Goal: Task Accomplishment & Management: Manage account settings

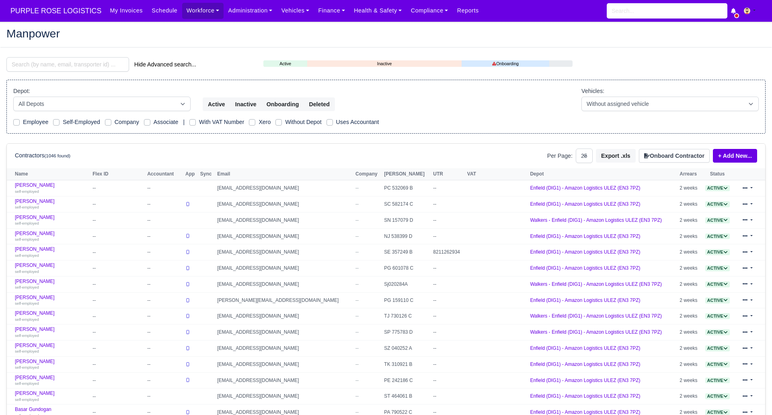
select select "25"
click at [56, 62] on input "search" at bounding box center [67, 64] width 123 height 14
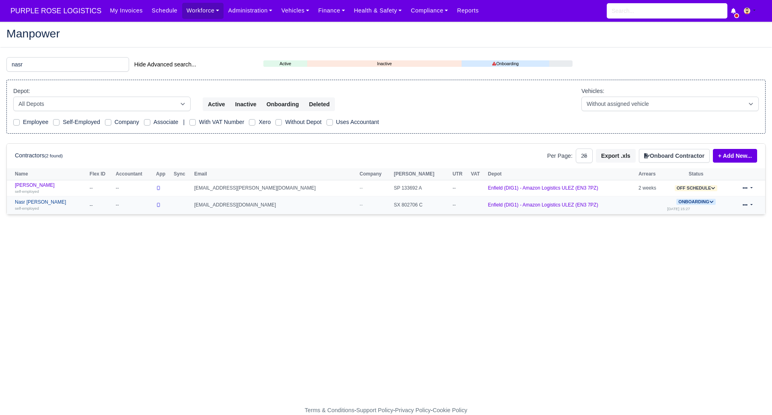
type input "nasr"
click at [51, 199] on link "Nasr eddine Karkar self-employed" at bounding box center [50, 205] width 71 height 12
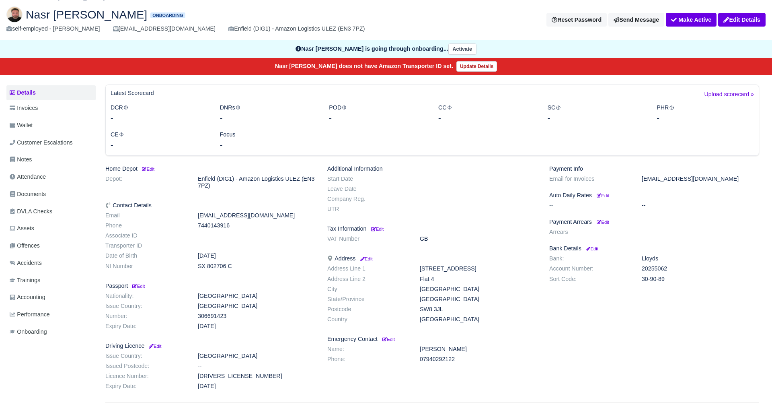
scroll to position [53, 0]
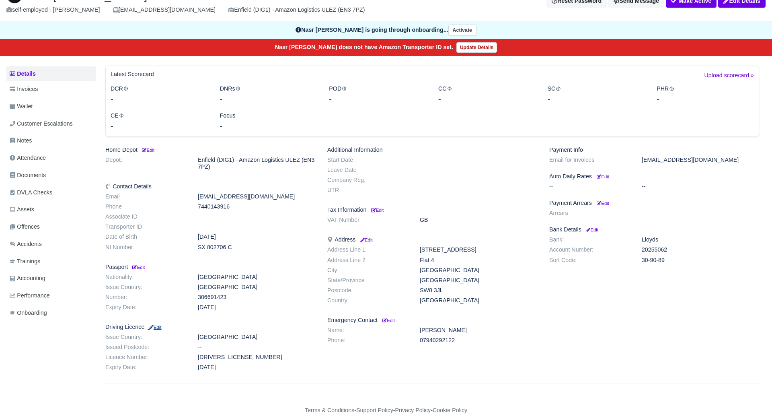
click at [159, 326] on small "Edit" at bounding box center [155, 327] width 14 height 5
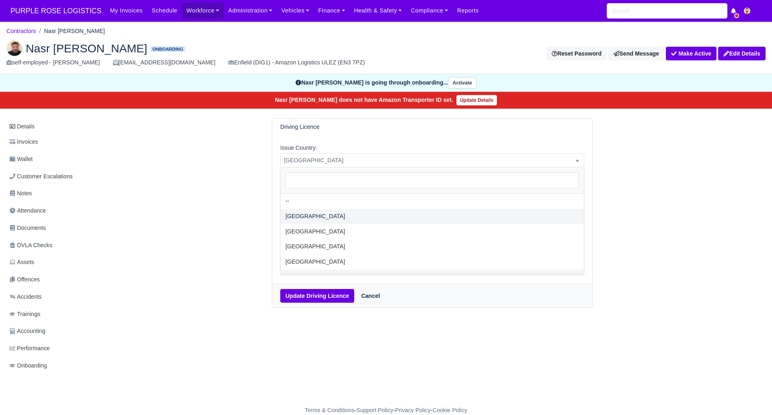
select select "[GEOGRAPHIC_DATA]"
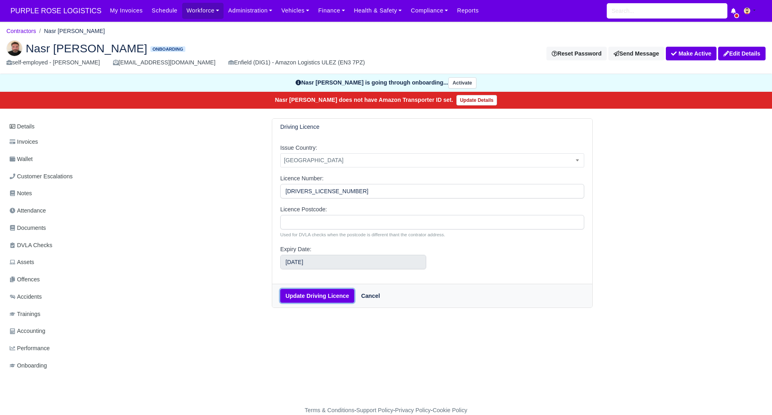
click at [312, 298] on button "Update Driving Licence" at bounding box center [317, 296] width 74 height 14
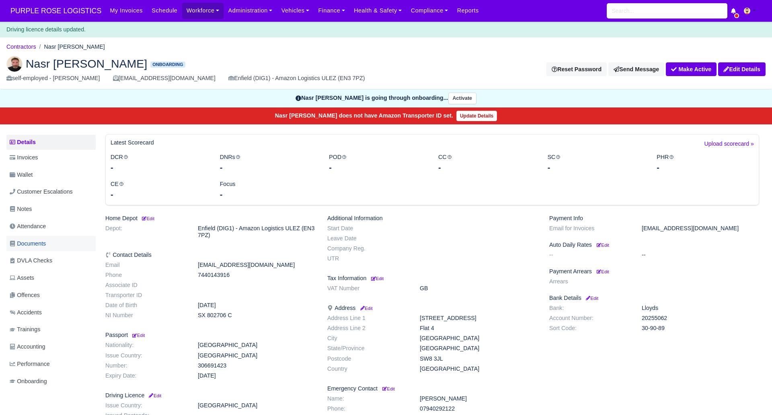
click at [39, 243] on span "Documents" at bounding box center [28, 243] width 36 height 9
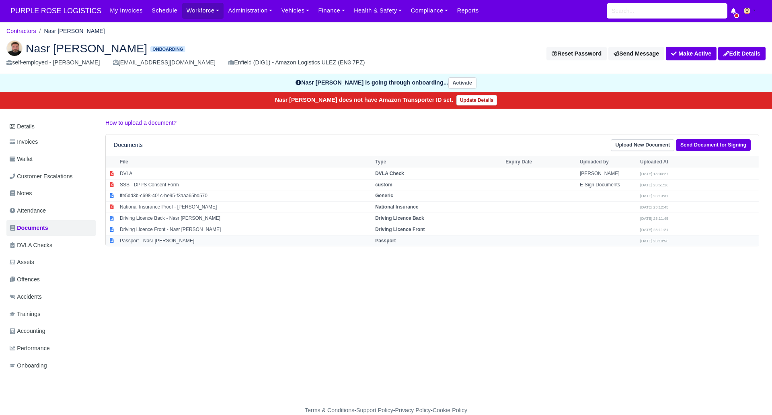
click at [390, 241] on strong "Passport" at bounding box center [385, 241] width 21 height 6
select select "passport"
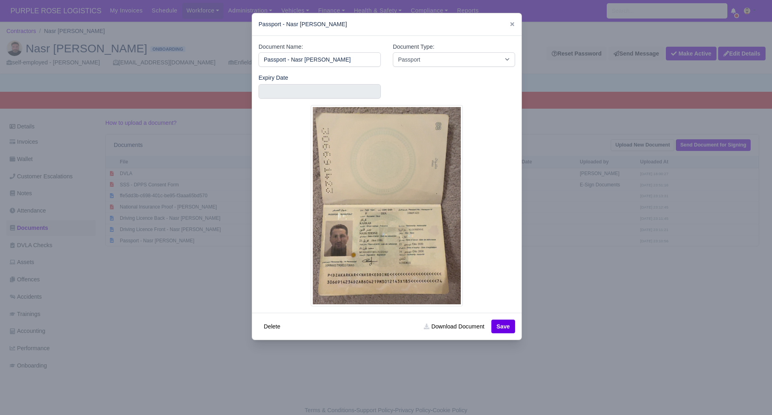
click at [613, 279] on div at bounding box center [386, 207] width 772 height 415
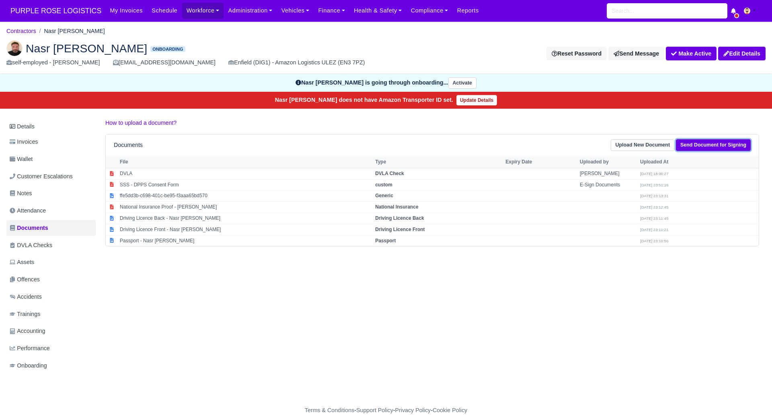
click at [720, 144] on link "Send Document for Signing" at bounding box center [713, 145] width 75 height 12
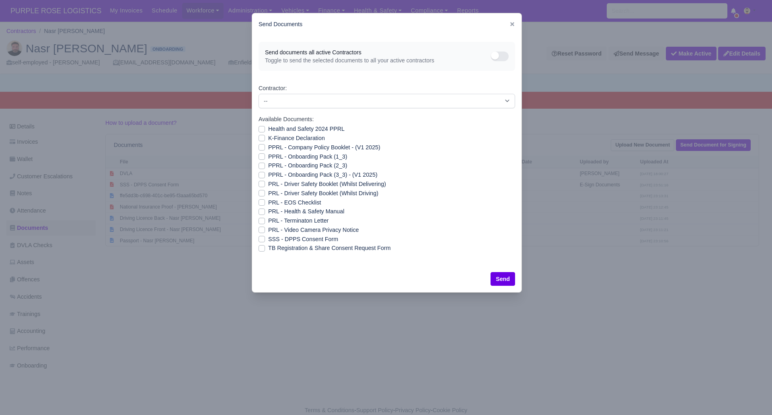
click at [481, 337] on div at bounding box center [386, 207] width 772 height 415
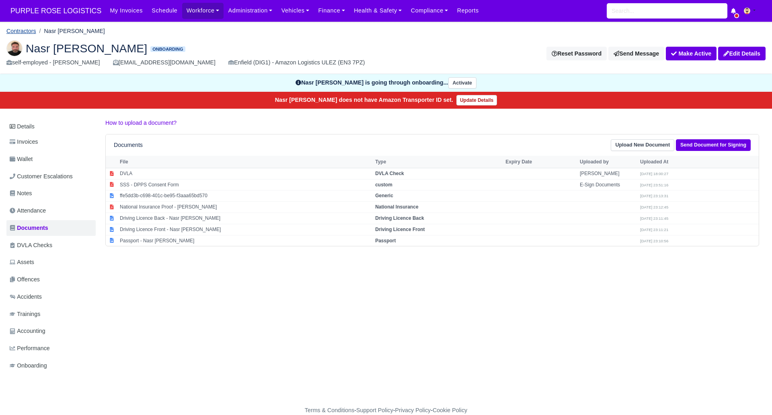
click at [29, 30] on link "Contractors" at bounding box center [21, 31] width 30 height 6
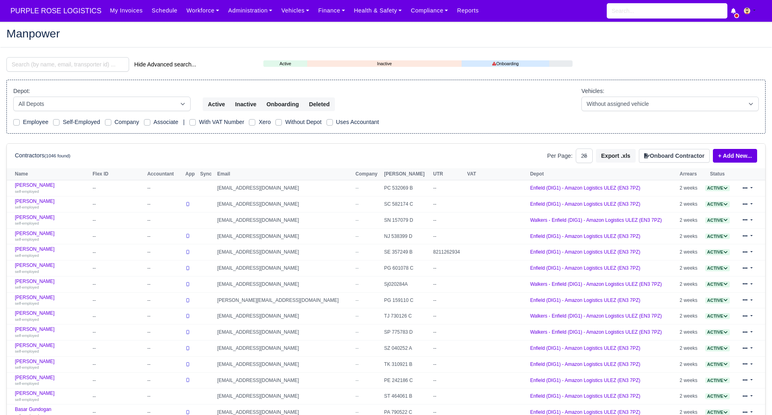
select select "25"
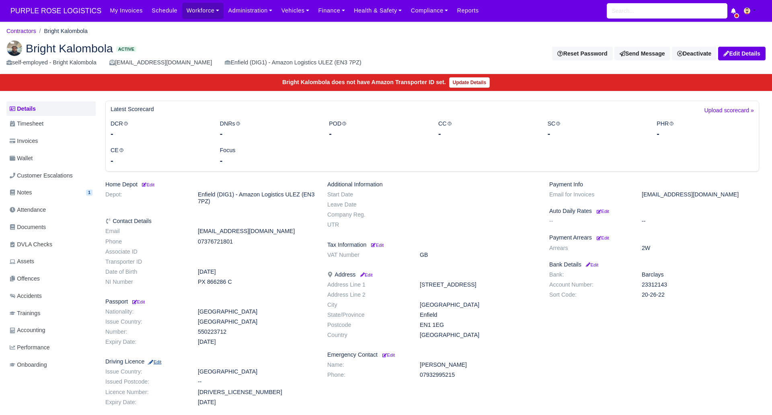
click at [158, 360] on small "Edit" at bounding box center [155, 361] width 14 height 5
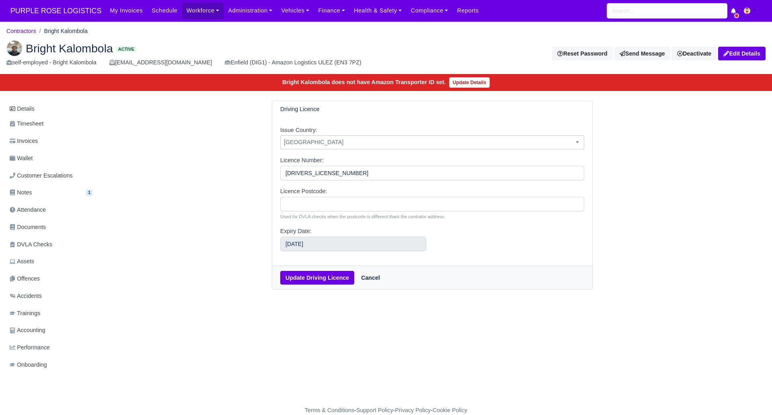
click at [344, 140] on span "[GEOGRAPHIC_DATA]" at bounding box center [432, 142] width 303 height 10
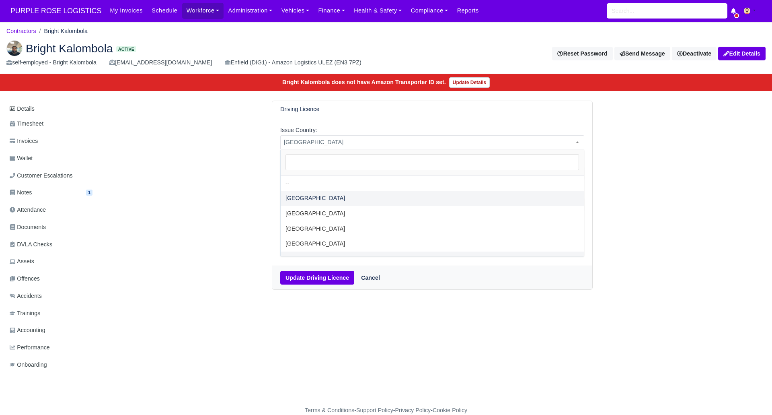
select select "[GEOGRAPHIC_DATA]"
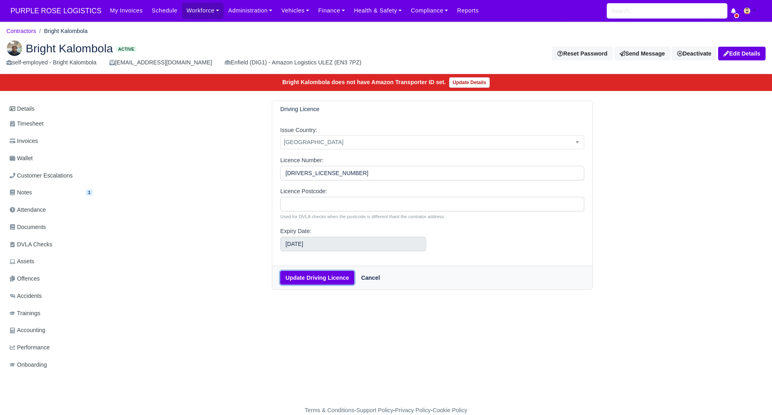
click at [316, 277] on button "Update Driving Licence" at bounding box center [317, 278] width 74 height 14
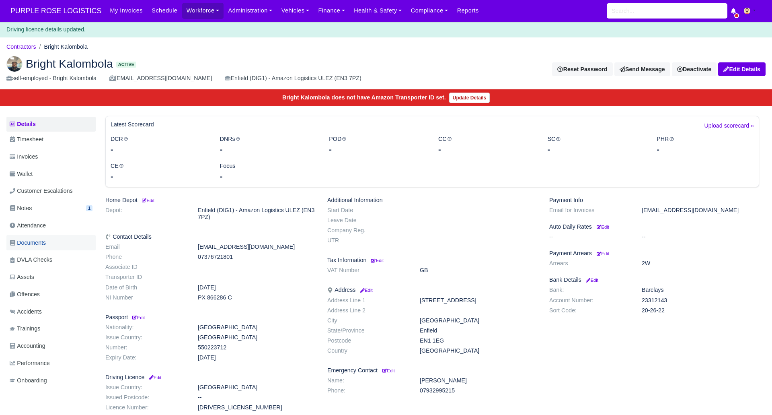
click at [42, 245] on span "Documents" at bounding box center [28, 242] width 36 height 9
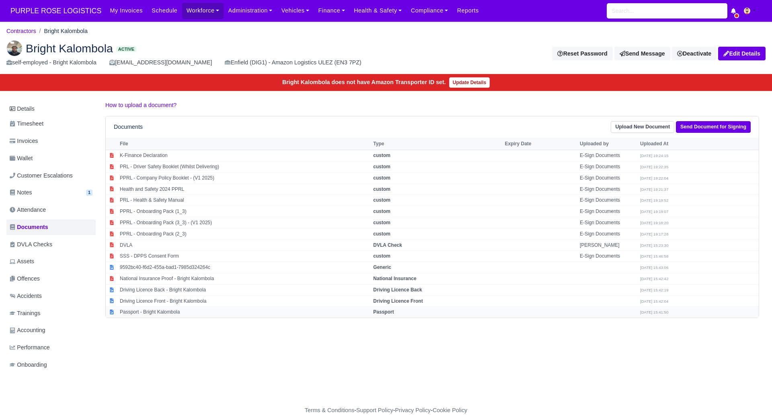
click at [394, 310] on strong "Passport" at bounding box center [383, 312] width 21 height 6
select select "passport"
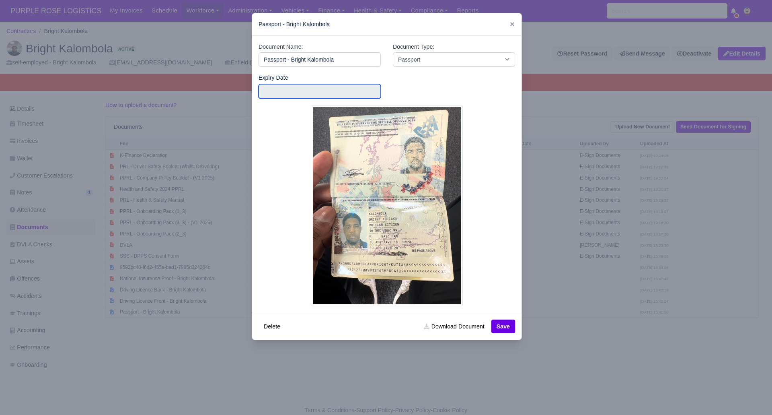
click at [280, 88] on input "text" at bounding box center [320, 91] width 122 height 14
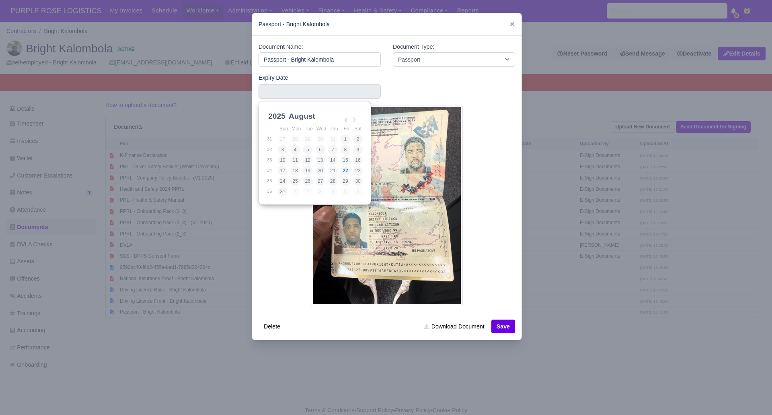
click at [276, 113] on select "2025 2026 2027 2028 2029 2030 2031 2032 2033 2034 2035 2036 2037 2038 2039 2040…" at bounding box center [285, 120] width 36 height 17
click at [300, 114] on select "January February March April May June July August September October November De…" at bounding box center [313, 118] width 53 height 17
click at [299, 117] on select "January February March April May June July August September October November De…" at bounding box center [313, 120] width 53 height 17
type input "2028-03-10"
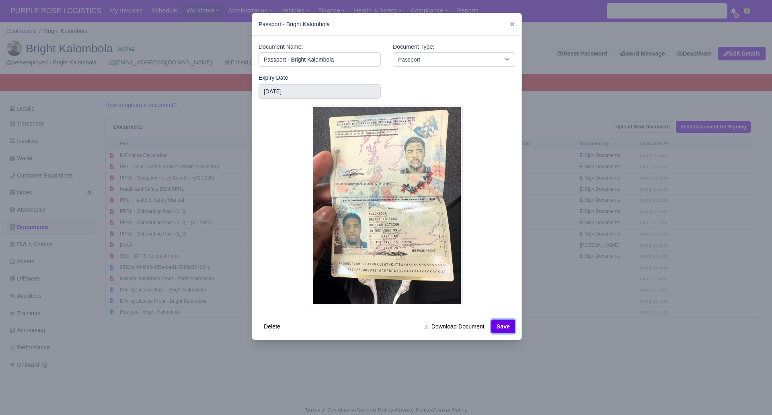
click at [504, 327] on button "Save" at bounding box center [504, 326] width 24 height 14
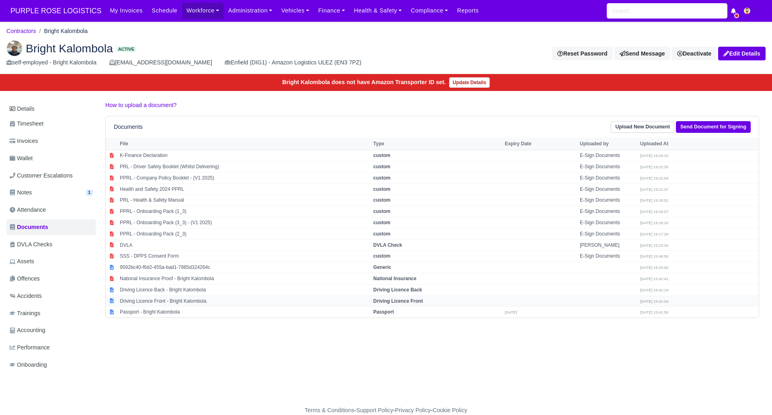
click at [410, 301] on strong "Driving Licence Front" at bounding box center [397, 301] width 49 height 6
select select "driving-licence-front"
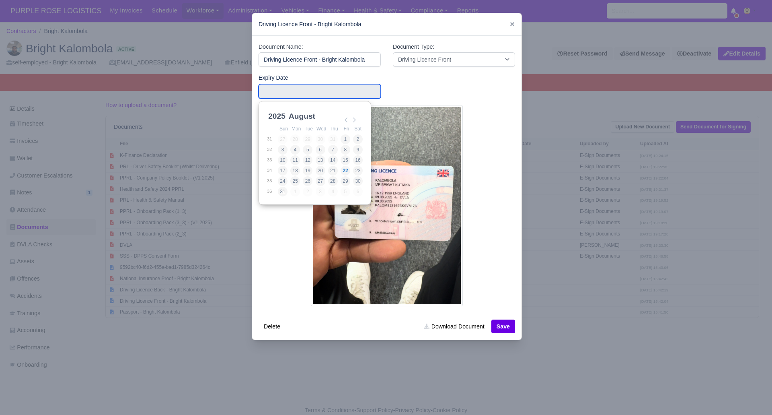
click at [267, 85] on input "Use the arrow keys to pick a date" at bounding box center [320, 91] width 122 height 14
click at [271, 114] on select "2025 2026 2027 2028 2029 2030 2031 2032 2033 2034 2035 2036 2037 2038 2039 2040…" at bounding box center [285, 120] width 36 height 17
type input "2032-08-08"
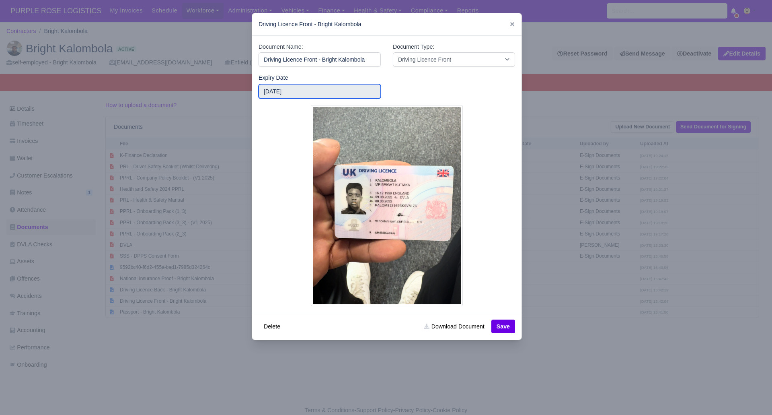
click at [318, 91] on input "2032-08-08" at bounding box center [320, 91] width 122 height 14
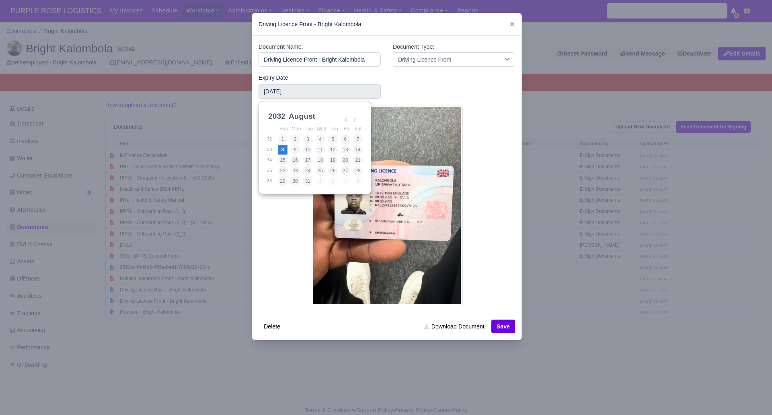
click at [304, 118] on select "January February March April May June July August September October November De…" at bounding box center [313, 120] width 53 height 17
click at [503, 327] on button "Save" at bounding box center [504, 326] width 24 height 14
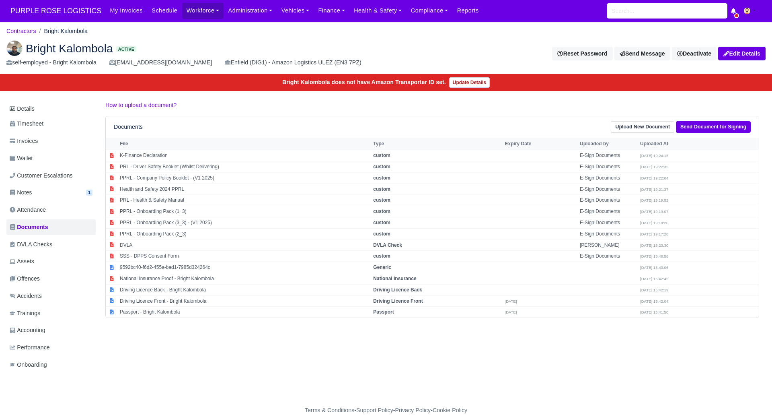
click at [433, 357] on div "Details Timesheet Invoices Wallet Customer Escalations Notes 1 Attendance" at bounding box center [385, 245] width 759 height 288
click at [23, 30] on link "Contractors" at bounding box center [21, 31] width 30 height 6
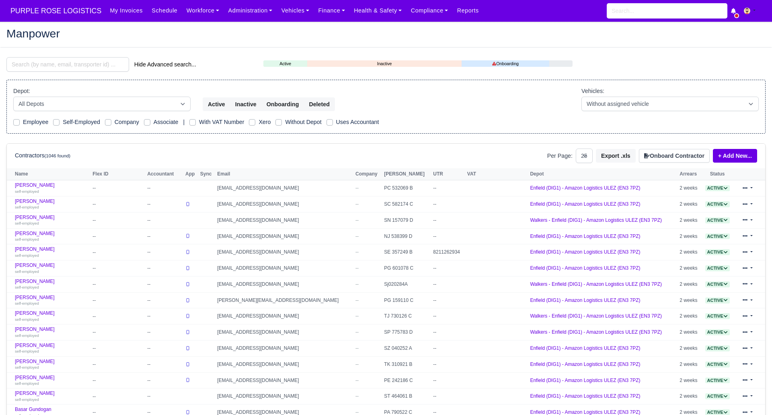
select select "25"
click at [31, 60] on input "search" at bounding box center [67, 64] width 123 height 14
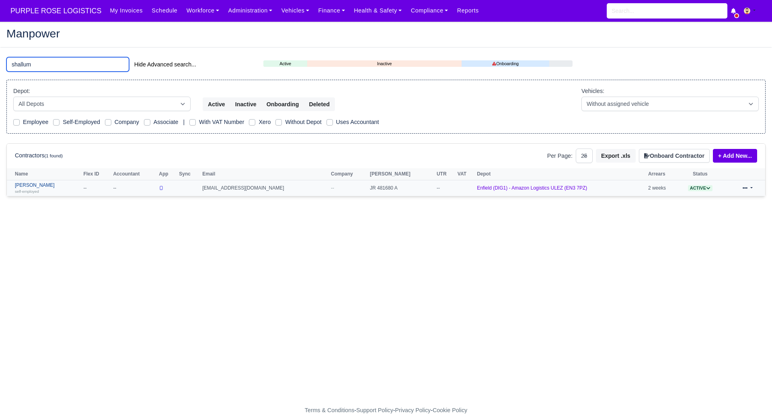
type input "shallum"
click at [39, 184] on link "[PERSON_NAME] self-employed" at bounding box center [47, 188] width 64 height 12
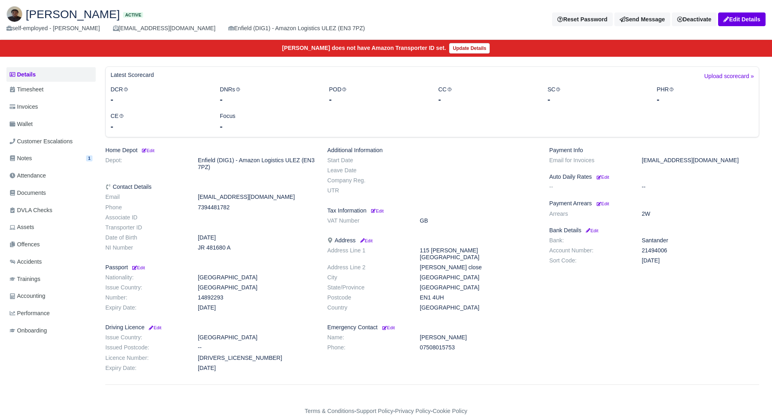
scroll to position [35, 0]
click at [46, 192] on span "Documents" at bounding box center [28, 192] width 36 height 9
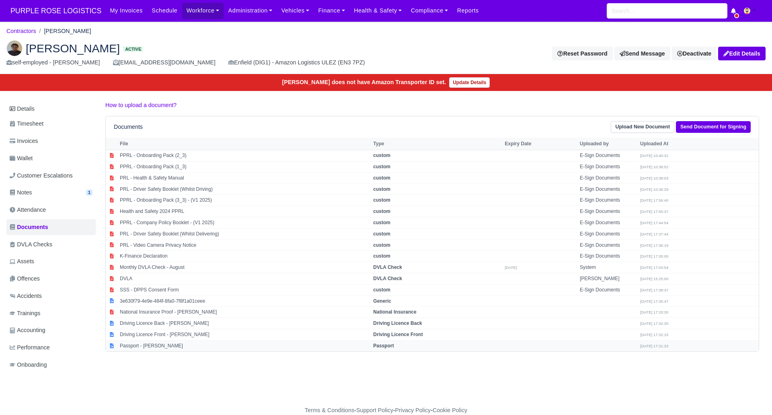
click at [394, 348] on strong "Passport" at bounding box center [383, 346] width 21 height 6
select select "passport"
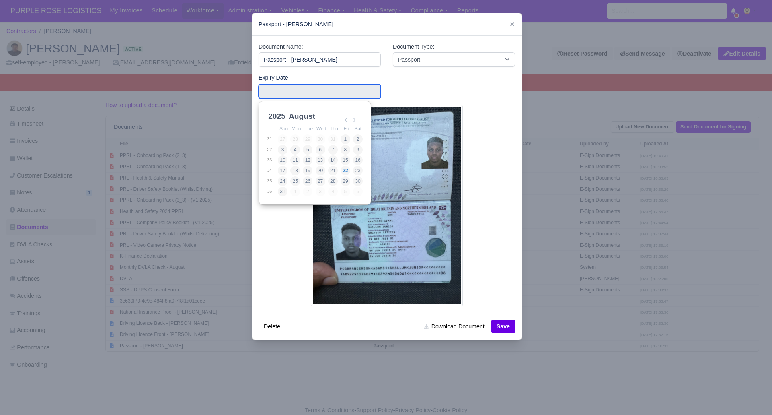
click at [274, 95] on input "Use the arrow keys to pick a date" at bounding box center [320, 91] width 122 height 14
click at [277, 115] on select "2025 2026 2027 2028 2029 2030 2031 2032 2033 2034 2035 2036 2037 2038 2039 2040…" at bounding box center [285, 118] width 36 height 17
click at [305, 116] on select "January February March April May June July August September October November De…" at bounding box center [313, 120] width 53 height 17
type input "2034-05-06"
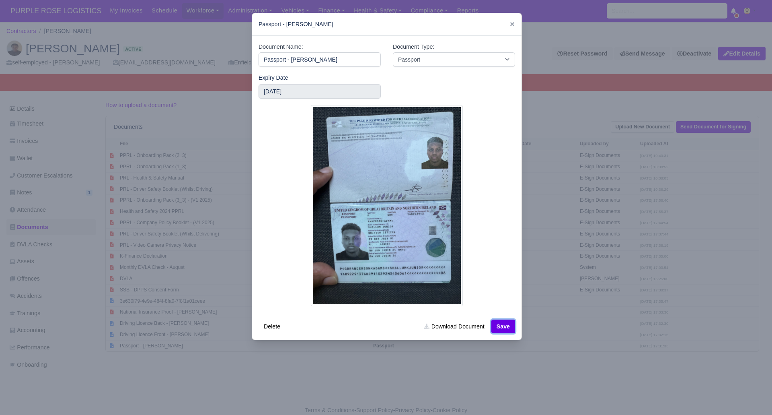
click at [503, 329] on button "Save" at bounding box center [504, 326] width 24 height 14
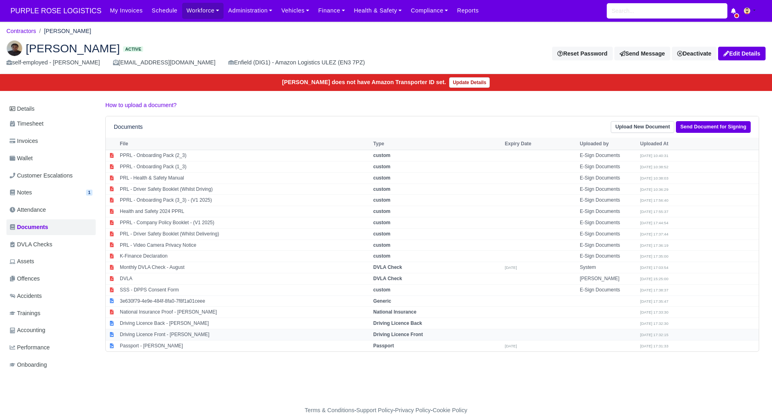
click at [423, 331] on strong "Driving Licence Front" at bounding box center [397, 334] width 49 height 6
select select "driving-licence-front"
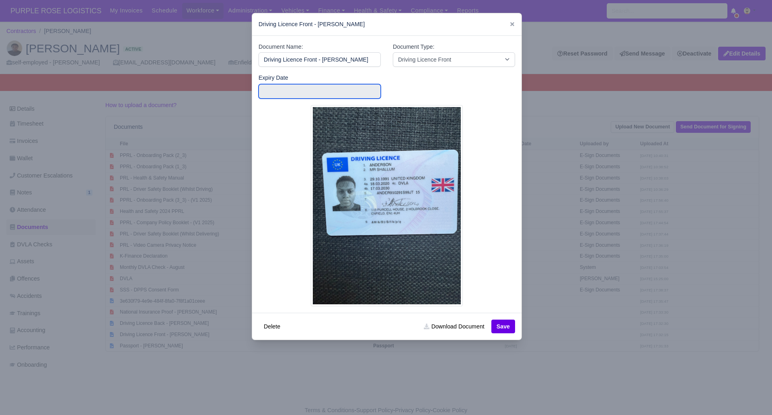
click at [279, 92] on input "text" at bounding box center [320, 91] width 122 height 14
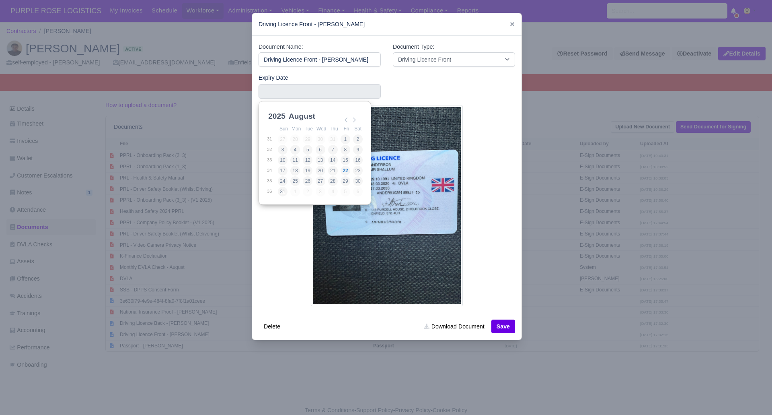
scroll to position [2, 0]
click at [274, 112] on select "2025 2026 2027 2028 2029 2030 2031 2032 2033 2034 2035 2036 2037 2038 2039 2040…" at bounding box center [285, 118] width 36 height 17
click at [303, 116] on select "January February March April May June July August September October November De…" at bounding box center [313, 118] width 53 height 17
type input "2030-02-17"
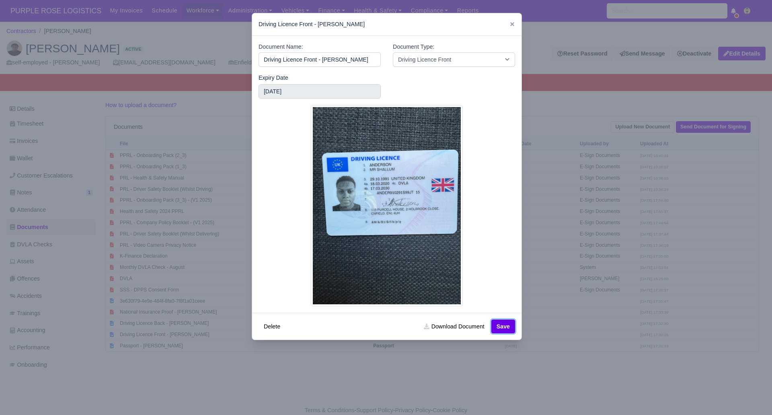
click at [502, 328] on button "Save" at bounding box center [504, 326] width 24 height 14
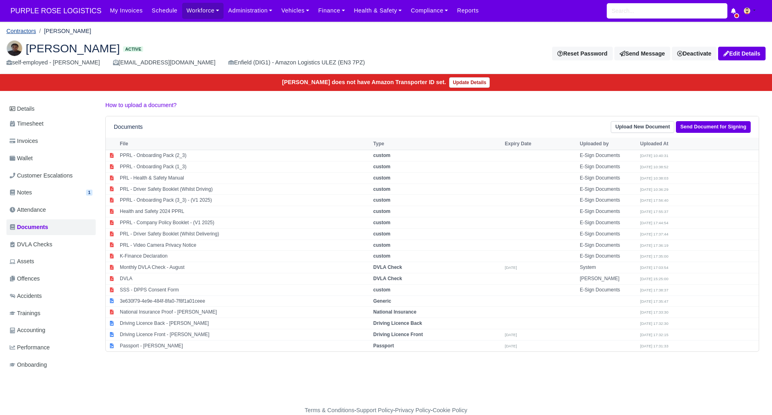
click at [24, 31] on link "Contractors" at bounding box center [21, 31] width 30 height 6
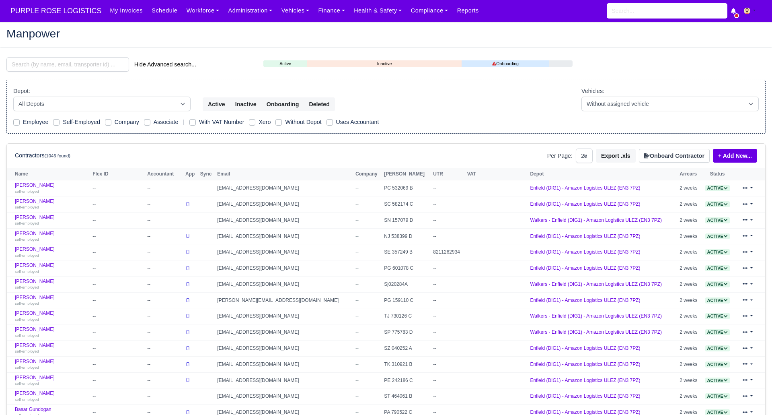
select select "25"
click at [51, 63] on input "search" at bounding box center [67, 64] width 123 height 14
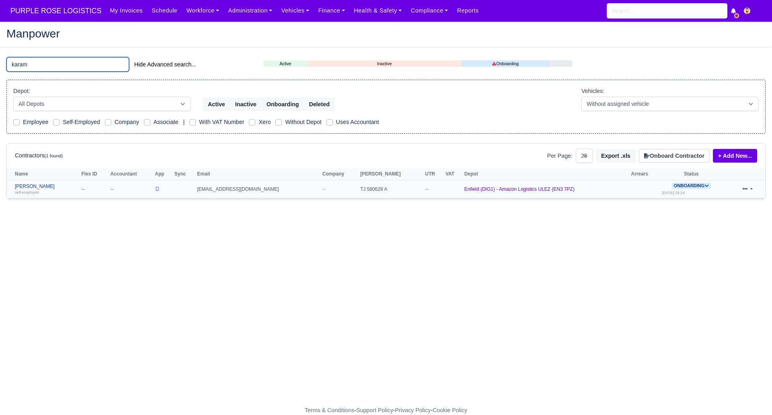
type input "karam"
click at [38, 187] on link "[PERSON_NAME] self-employed" at bounding box center [46, 189] width 62 height 12
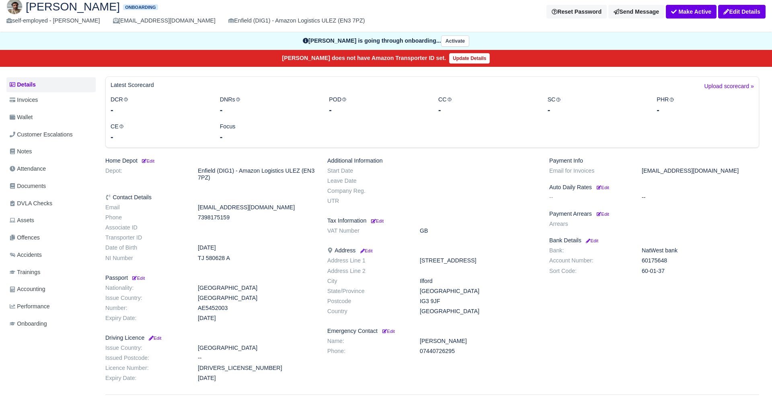
scroll to position [45, 0]
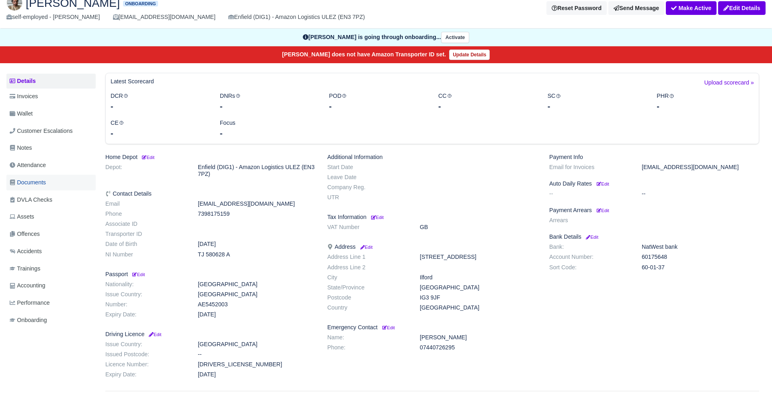
click at [36, 181] on span "Documents" at bounding box center [28, 182] width 36 height 9
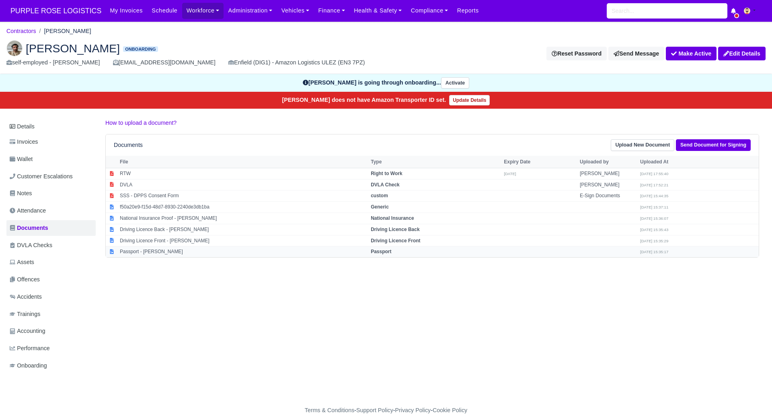
click at [385, 252] on strong "Passport" at bounding box center [381, 252] width 21 height 6
select select "passport"
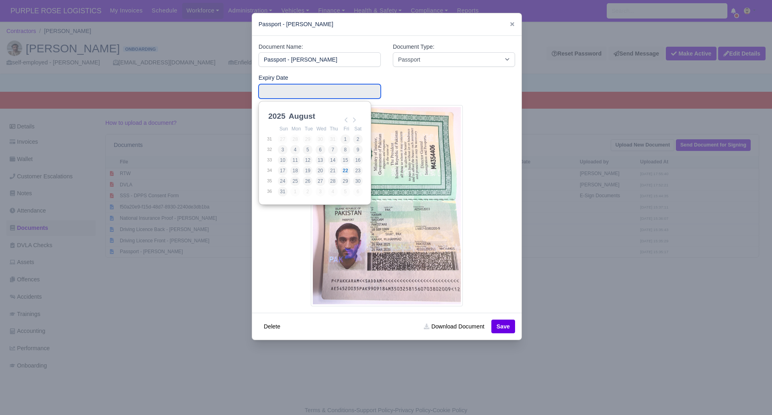
click at [297, 89] on input "Use the arrow keys to pick a date" at bounding box center [320, 91] width 122 height 14
click at [283, 114] on select "2025 2026 2027 2028 2029 2030 2031 2032 2033 2034 2035 2036 2037 2038 2039 2040…" at bounding box center [285, 120] width 36 height 17
click at [300, 114] on select "January February March April May June July August September October November De…" at bounding box center [313, 118] width 53 height 17
type input "2035-02-25"
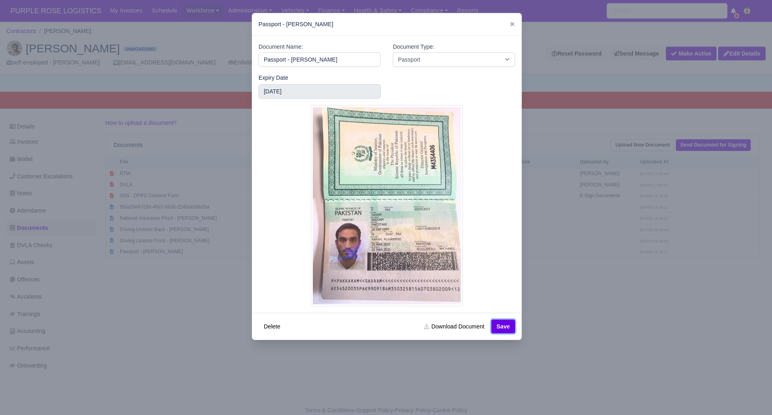
click at [510, 328] on button "Save" at bounding box center [504, 326] width 24 height 14
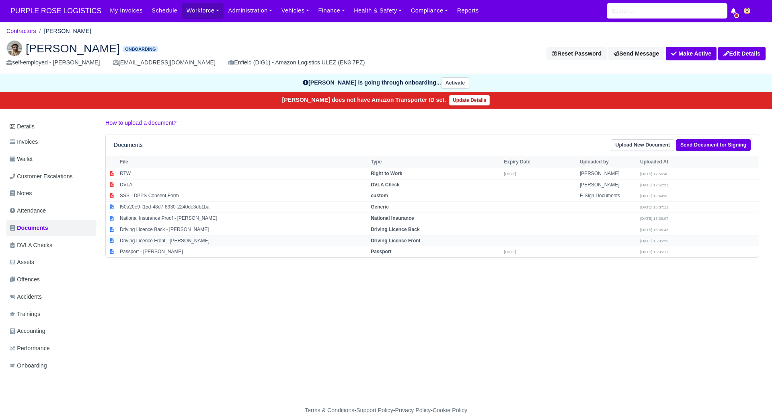
click at [410, 240] on strong "Driving Licence Front" at bounding box center [395, 241] width 49 height 6
select select "driving-licence-front"
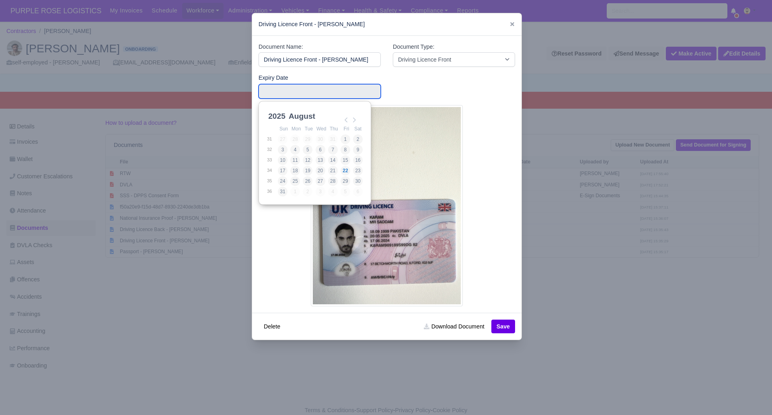
click at [279, 91] on input "Use the arrow keys to pick a date" at bounding box center [320, 91] width 122 height 14
click at [278, 115] on select "2025 2026 2027 2028 2029 2030 2031 2032 2033 2034 2035 2036 2037 2038 2039 2040…" at bounding box center [285, 118] width 36 height 17
click at [304, 115] on select "January February March April May June July August September October November De…" at bounding box center [313, 120] width 53 height 17
type input "2034-05-17"
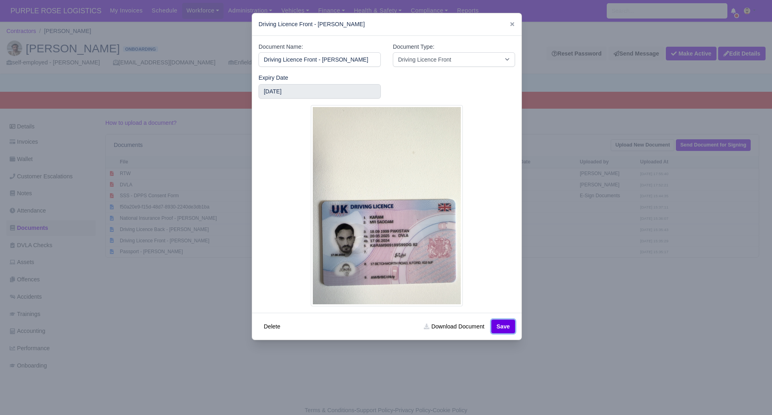
click at [510, 328] on button "Save" at bounding box center [504, 326] width 24 height 14
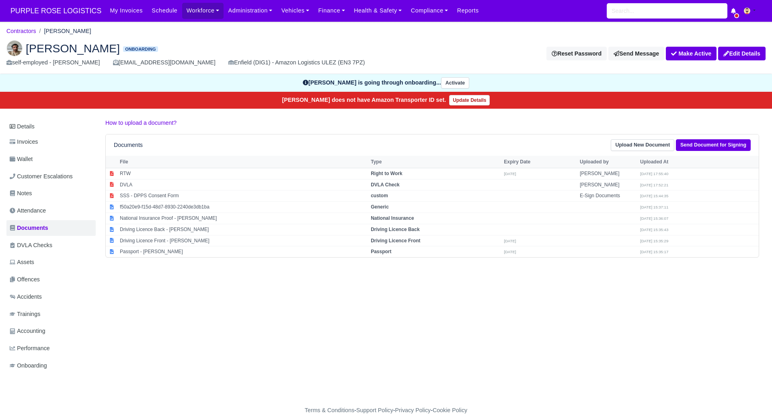
click at [380, 331] on div "Details Invoices Wallet Customer Escalations Notes Attendance Documents DVLA Ch…" at bounding box center [385, 253] width 759 height 271
click at [705, 147] on link "Send Document for Signing" at bounding box center [713, 145] width 75 height 12
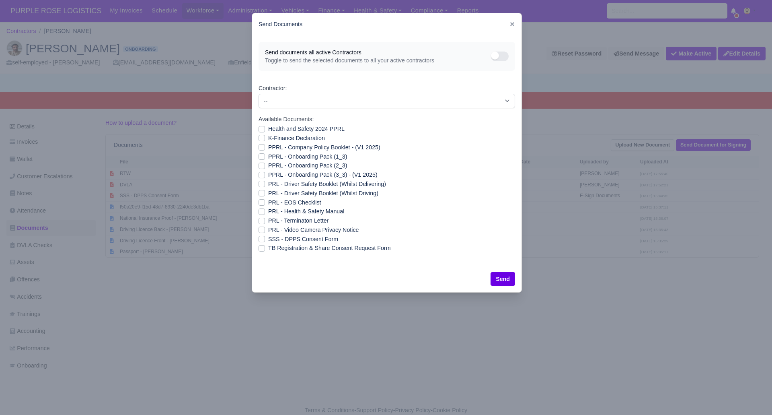
drag, startPoint x: 259, startPoint y: 129, endPoint x: 259, endPoint y: 136, distance: 6.8
click at [268, 132] on label "Health and Safety 2024 PPRL" at bounding box center [306, 128] width 76 height 9
click at [259, 131] on input "Health and Safety 2024 PPRL" at bounding box center [262, 127] width 6 height 6
checkbox input "true"
drag, startPoint x: 259, startPoint y: 136, endPoint x: 267, endPoint y: 142, distance: 9.8
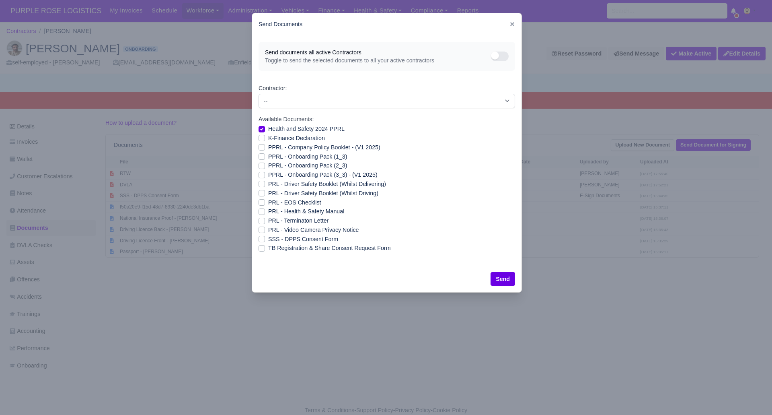
click at [268, 137] on label "K-Finance Declaration" at bounding box center [296, 138] width 57 height 9
click at [260, 137] on input "K-Finance Declaration" at bounding box center [262, 137] width 6 height 6
checkbox input "true"
click at [268, 148] on label "PPRL - Company Policy Booklet - (V1 2025)" at bounding box center [324, 147] width 112 height 9
click at [260, 148] on input "PPRL - Company Policy Booklet - (V1 2025)" at bounding box center [262, 146] width 6 height 6
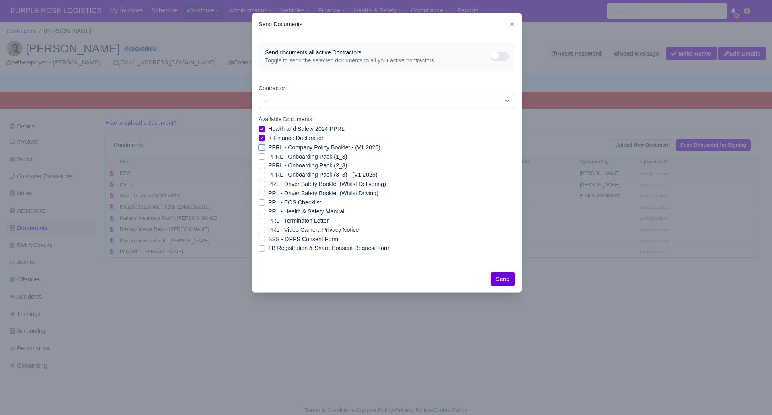
checkbox input "true"
click at [268, 154] on label "PPRL - Onboarding Pack (1_3)" at bounding box center [307, 156] width 79 height 9
click at [259, 154] on input "PPRL - Onboarding Pack (1_3)" at bounding box center [262, 155] width 6 height 6
checkbox input "true"
drag, startPoint x: 261, startPoint y: 164, endPoint x: 261, endPoint y: 169, distance: 5.6
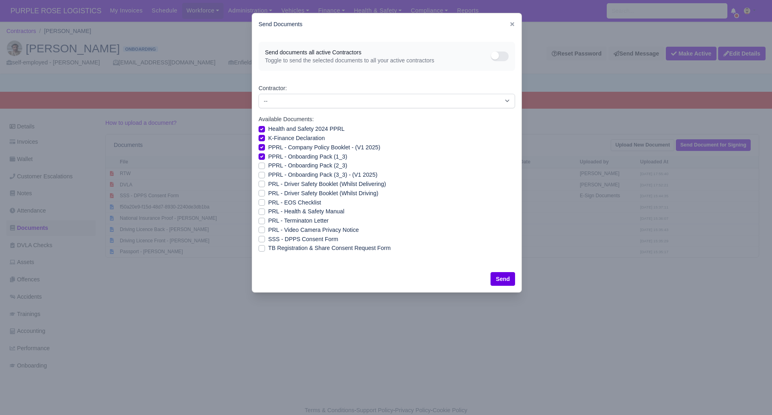
click at [268, 164] on label "PPRL - Onboarding Pack (2_3)" at bounding box center [307, 165] width 79 height 9
click at [261, 164] on input "PPRL - Onboarding Pack (2_3)" at bounding box center [262, 164] width 6 height 6
checkbox input "true"
click at [268, 176] on label "PPRL - Onboarding Pack (3_3) - (V1 2025)" at bounding box center [322, 174] width 109 height 9
click at [259, 176] on input "PPRL - Onboarding Pack (3_3) - (V1 2025)" at bounding box center [262, 173] width 6 height 6
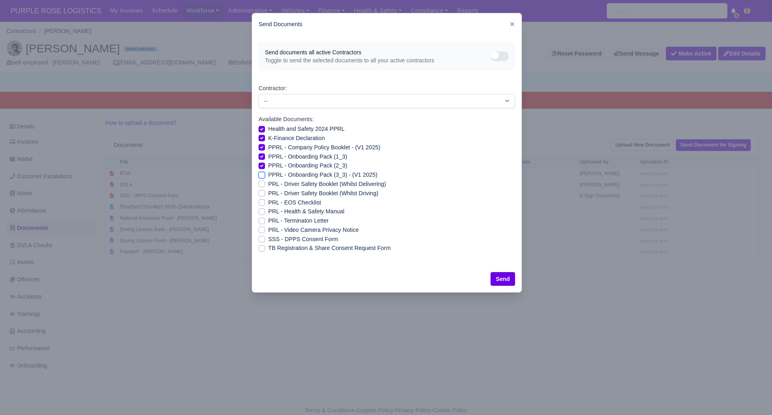
checkbox input "true"
click at [268, 182] on label "PRL - Driver Safety Booklet (Whilst Delivering)" at bounding box center [327, 183] width 118 height 9
click at [261, 182] on input "PRL - Driver Safety Booklet (Whilst Delivering)" at bounding box center [262, 182] width 6 height 6
checkbox input "true"
click at [268, 191] on label "PRL - Driver Safety Booklet (Whilst Driving)" at bounding box center [323, 193] width 110 height 9
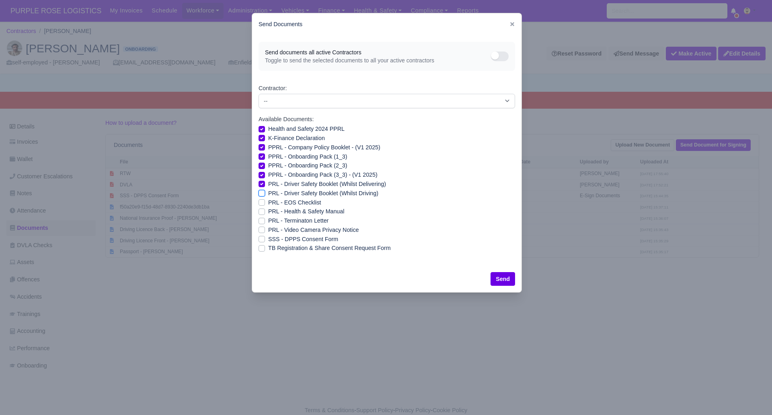
click at [260, 191] on input "PRL - Driver Safety Booklet (Whilst Driving)" at bounding box center [262, 192] width 6 height 6
checkbox input "true"
click at [268, 208] on label "PRL - Health & Safety Manual" at bounding box center [306, 211] width 76 height 9
click at [259, 208] on input "PRL - Health & Safety Manual" at bounding box center [262, 210] width 6 height 6
checkbox input "true"
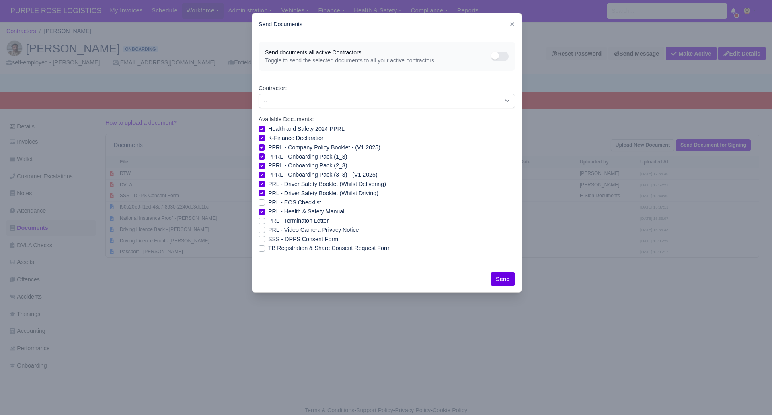
click at [268, 227] on label "PRL - Video Camera Privacy Notice" at bounding box center [313, 229] width 91 height 9
click at [261, 227] on input "PRL - Video Camera Privacy Notice" at bounding box center [262, 228] width 6 height 6
checkbox input "true"
click at [502, 279] on button "Send" at bounding box center [503, 279] width 25 height 14
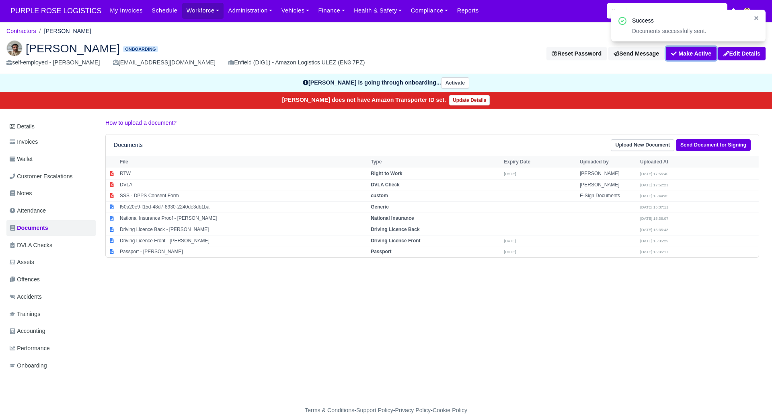
click at [684, 54] on button "Make Active" at bounding box center [691, 54] width 51 height 14
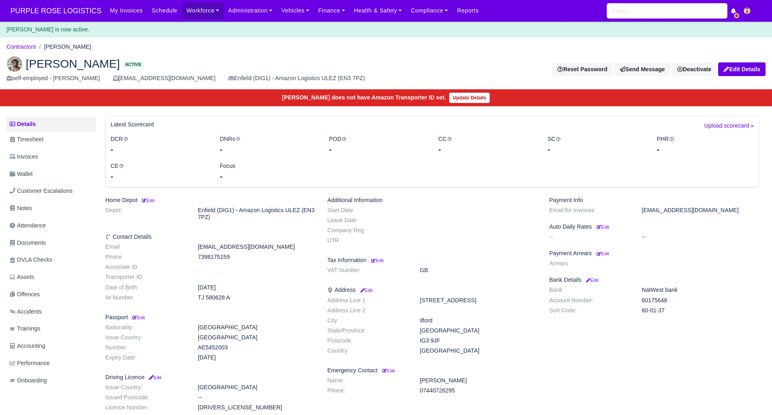
scroll to position [4, 0]
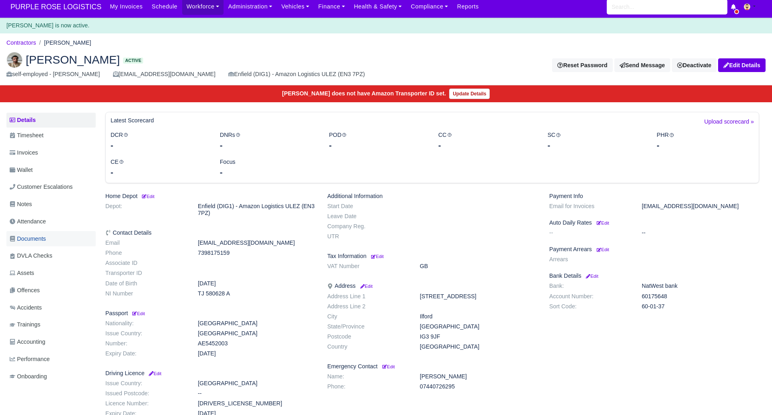
click at [45, 239] on span "Documents" at bounding box center [28, 238] width 36 height 9
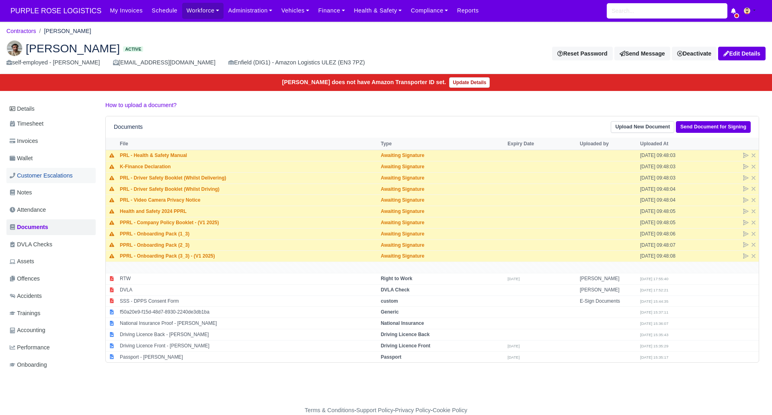
drag, startPoint x: 42, startPoint y: 189, endPoint x: 20, endPoint y: 178, distance: 24.6
click at [42, 189] on link "Notes" at bounding box center [50, 193] width 89 height 16
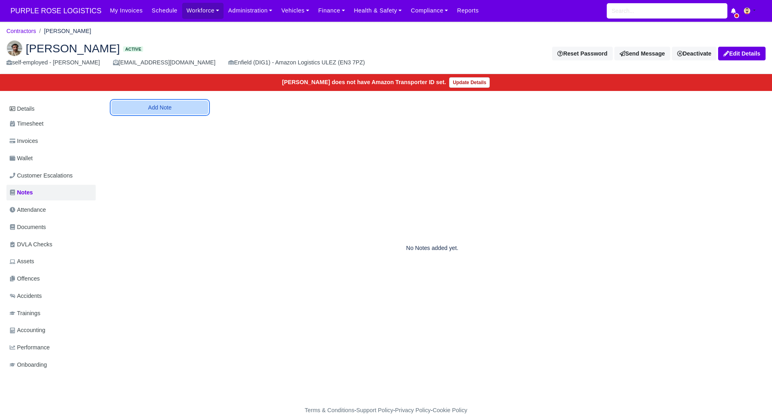
click at [160, 103] on button "Add Note" at bounding box center [159, 108] width 97 height 14
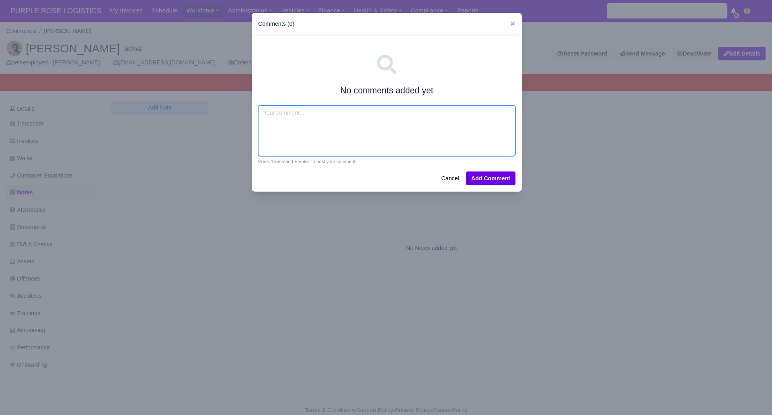
click at [278, 117] on textarea at bounding box center [386, 130] width 257 height 51
type textarea "DPD ,Amazon flex"
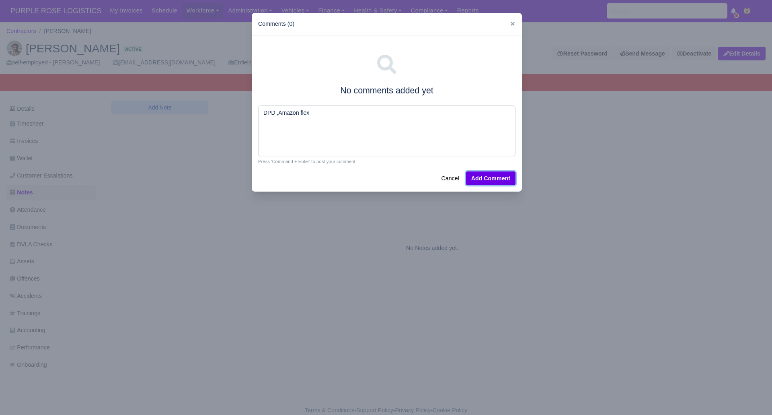
click at [496, 175] on button "Add Comment" at bounding box center [490, 178] width 49 height 14
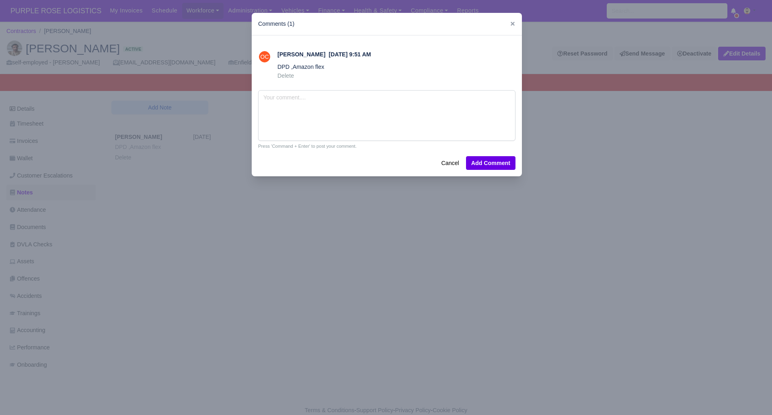
click at [311, 228] on div at bounding box center [386, 207] width 772 height 415
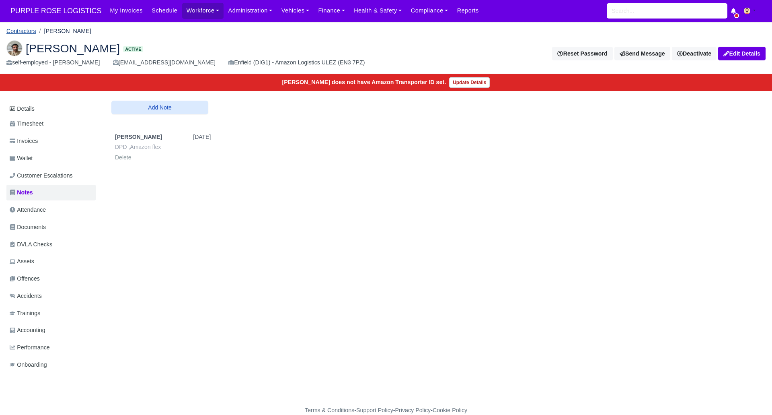
click at [21, 29] on link "Contractors" at bounding box center [21, 31] width 30 height 6
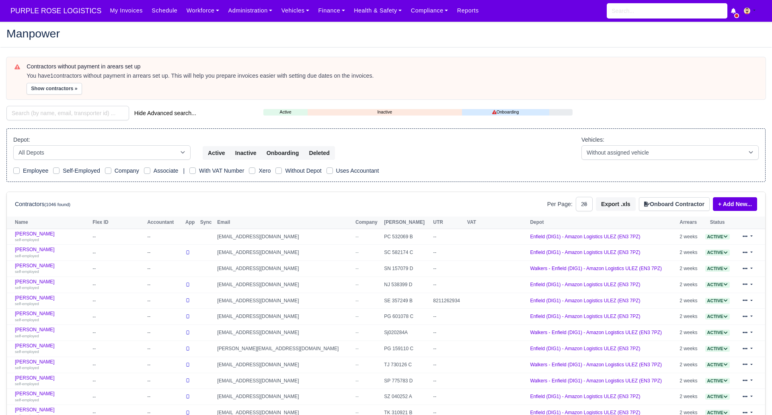
select select "25"
drag, startPoint x: 0, startPoint y: 0, endPoint x: 34, endPoint y: 115, distance: 119.5
click at [35, 115] on input "search" at bounding box center [67, 113] width 123 height 14
click at [93, 114] on input "search" at bounding box center [67, 113] width 123 height 14
click at [60, 112] on input "search" at bounding box center [67, 113] width 123 height 14
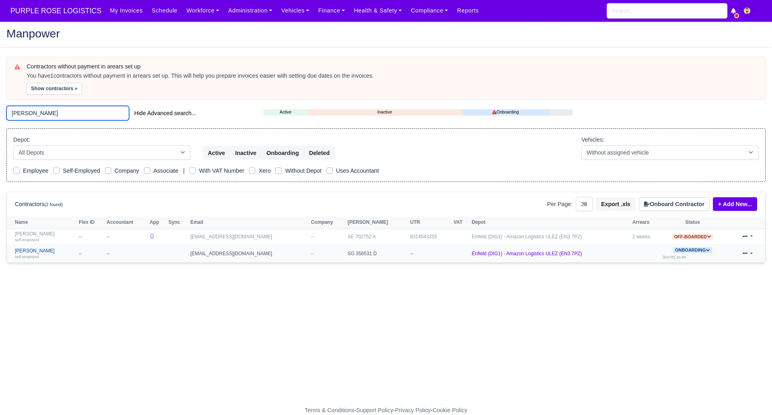
type input "awale"
click at [43, 248] on link "Anders Awale self-employed" at bounding box center [45, 254] width 60 height 12
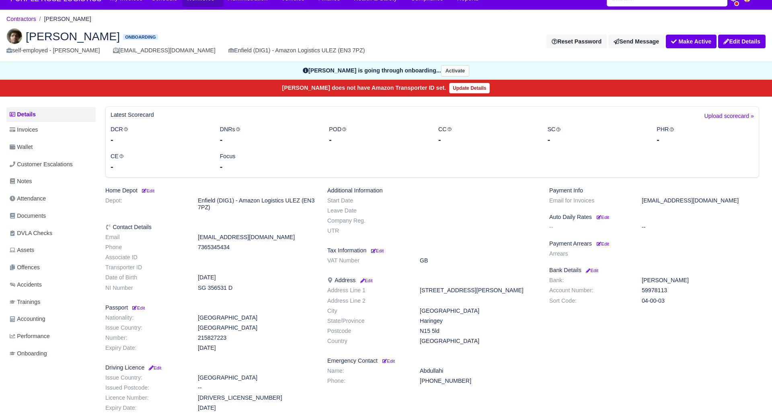
scroll to position [8, 0]
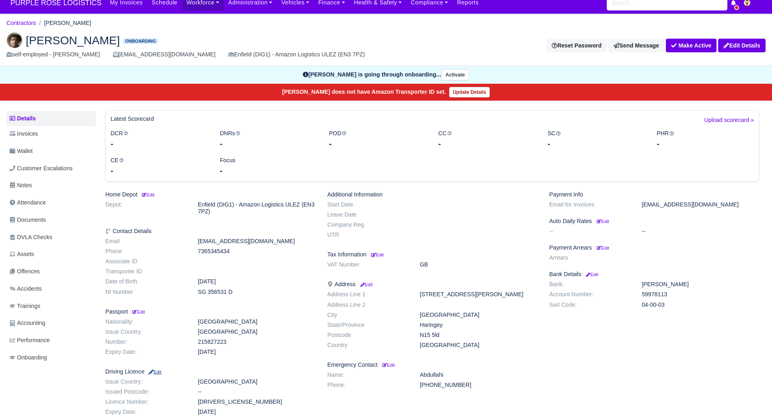
click at [158, 371] on small "Edit" at bounding box center [155, 371] width 14 height 5
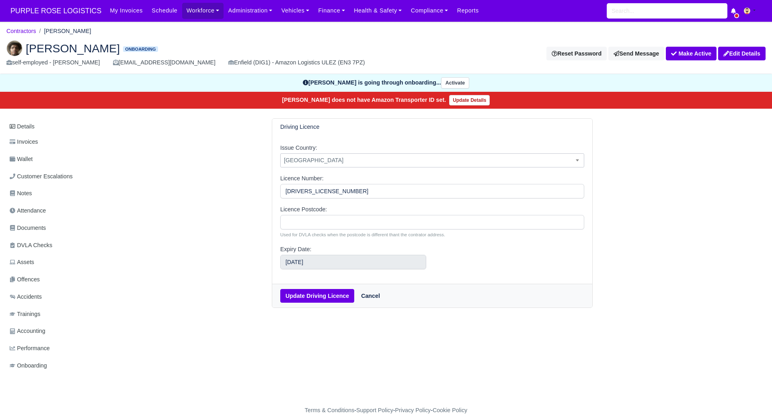
click at [344, 156] on span "[GEOGRAPHIC_DATA]" at bounding box center [432, 160] width 303 height 10
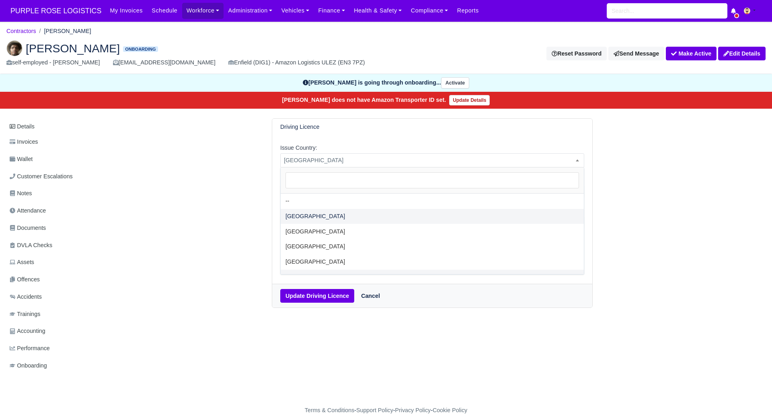
select select "United Kingdom"
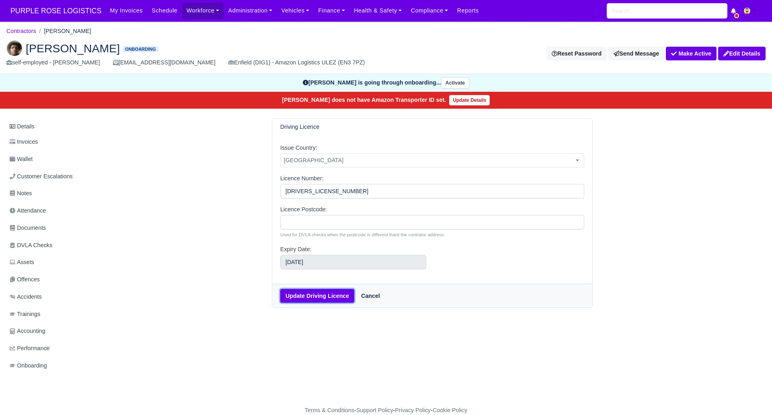
click at [320, 295] on button "Update Driving Licence" at bounding box center [317, 296] width 74 height 14
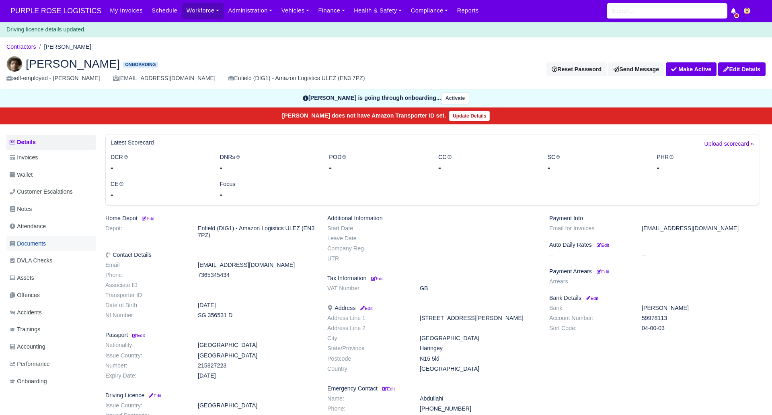
click at [41, 243] on span "Documents" at bounding box center [28, 243] width 36 height 9
